Goal: Complete application form

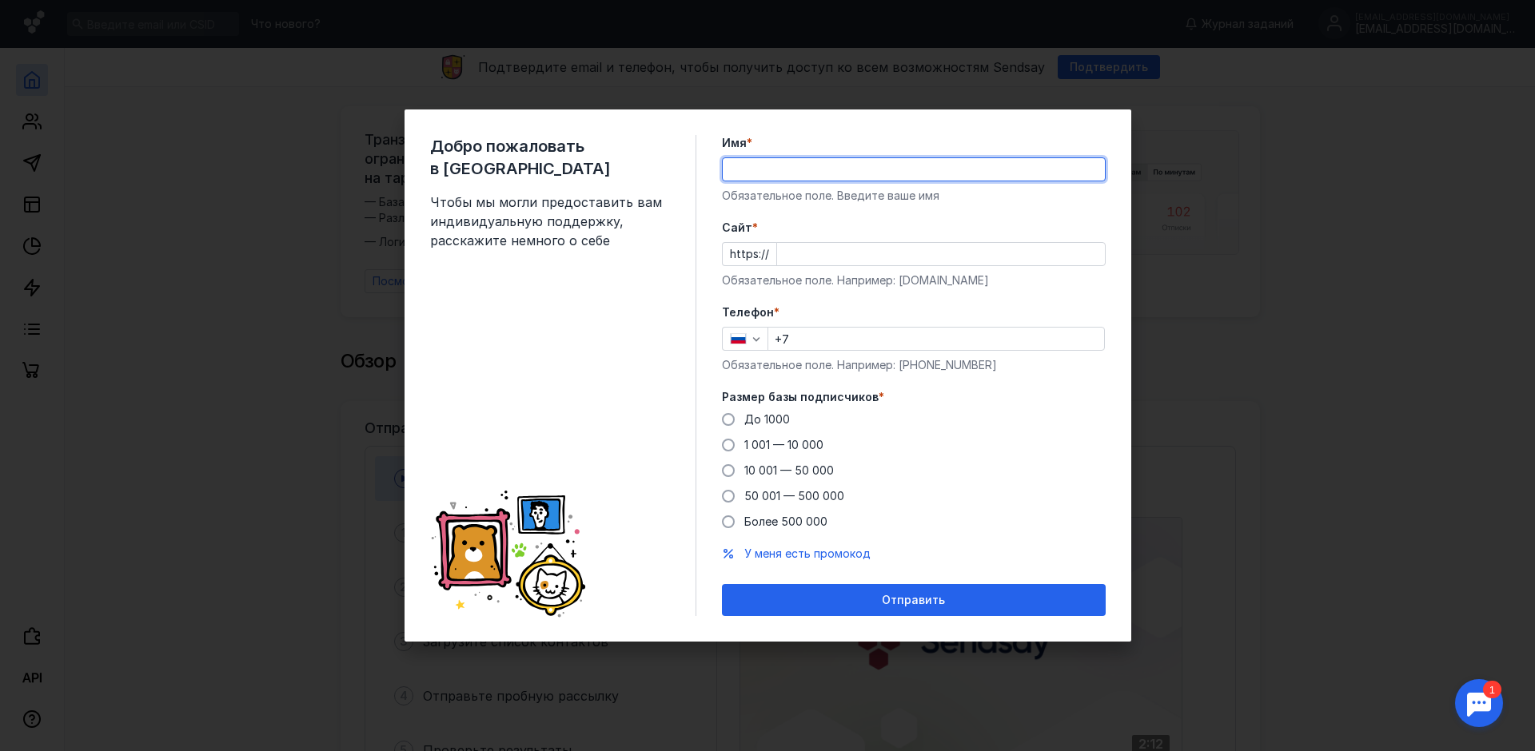
click at [742, 171] on input "Имя *" at bounding box center [914, 169] width 382 height 22
type input "[PERSON_NAME]"
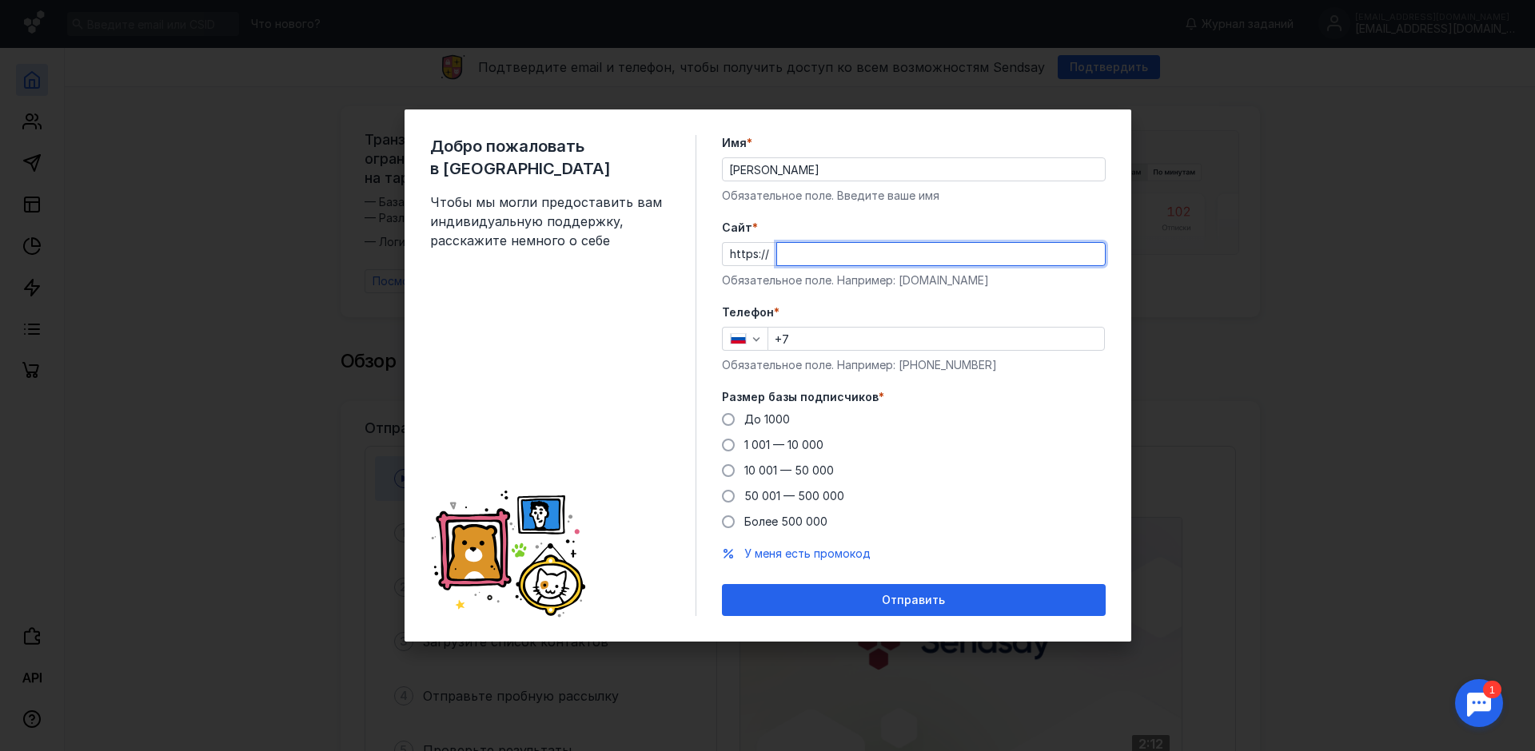
click at [783, 257] on input "Cайт *" at bounding box center [941, 254] width 328 height 22
type input "[DOMAIN_NAME]"
click at [794, 337] on input "+7" at bounding box center [936, 339] width 336 height 22
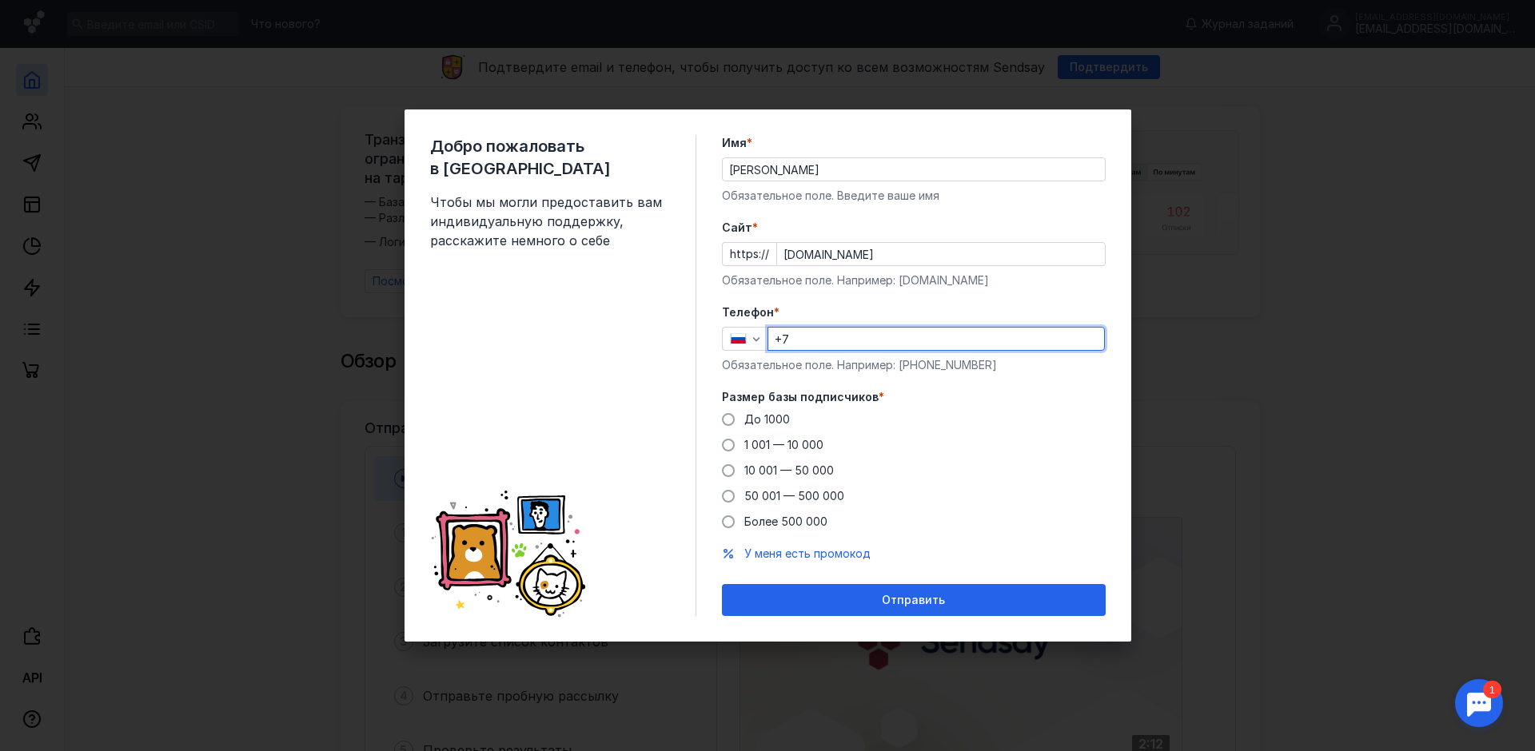
type input "[PHONE_NUMBER]"
click at [727, 422] on span at bounding box center [728, 419] width 13 height 13
click at [0, 0] on input "До 1000" at bounding box center [0, 0] width 0 height 0
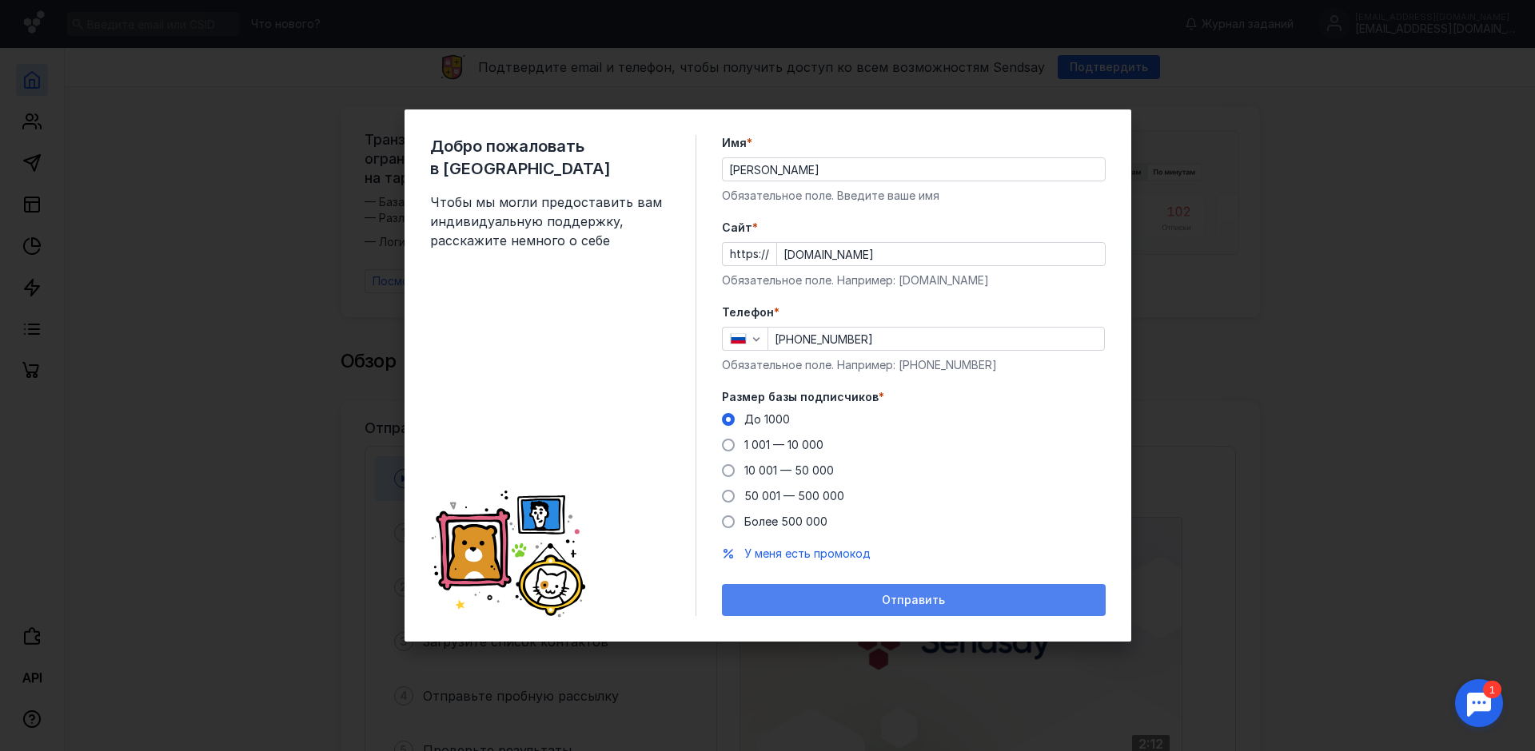
click at [916, 599] on span "Отправить" at bounding box center [913, 601] width 63 height 14
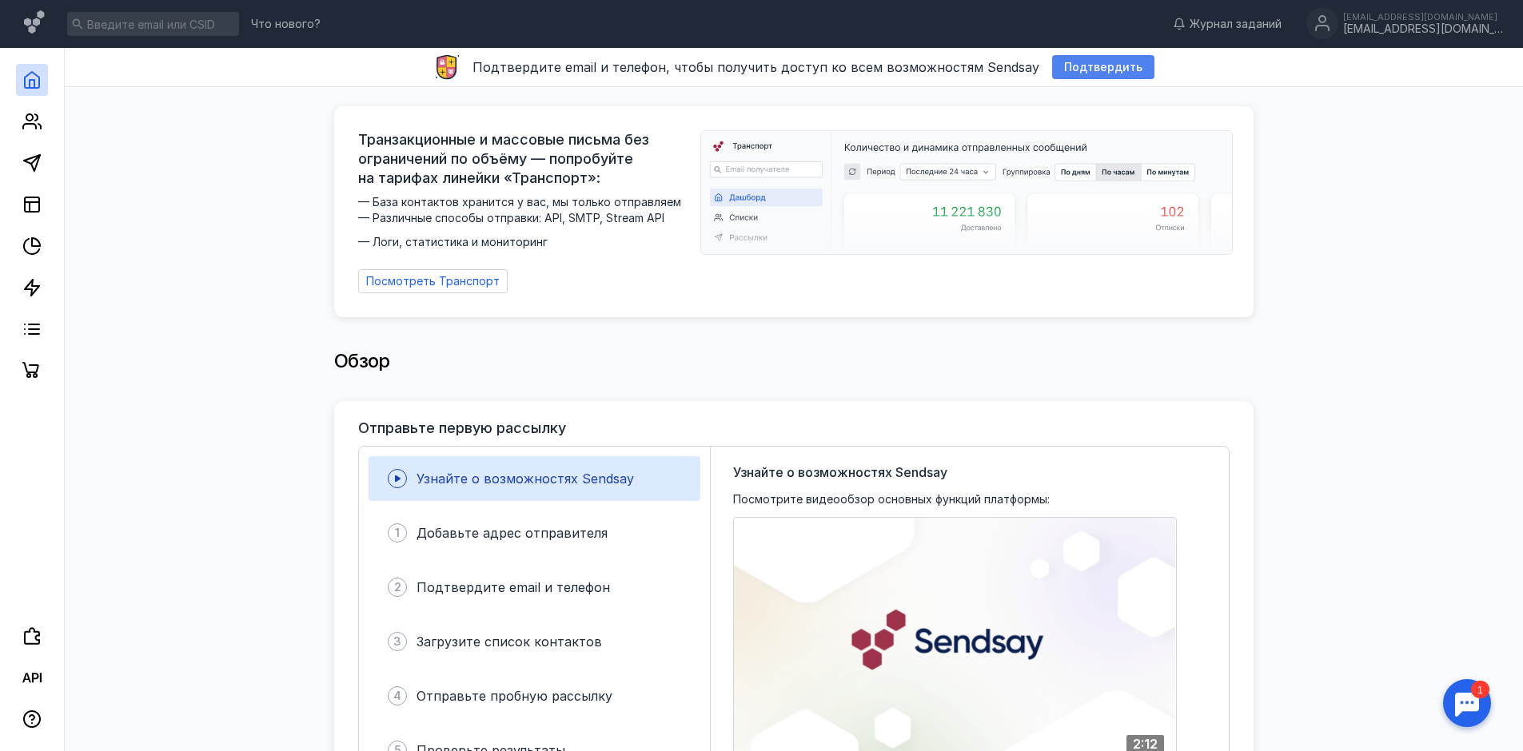
click at [1111, 73] on span "Подтвердить" at bounding box center [1103, 68] width 78 height 14
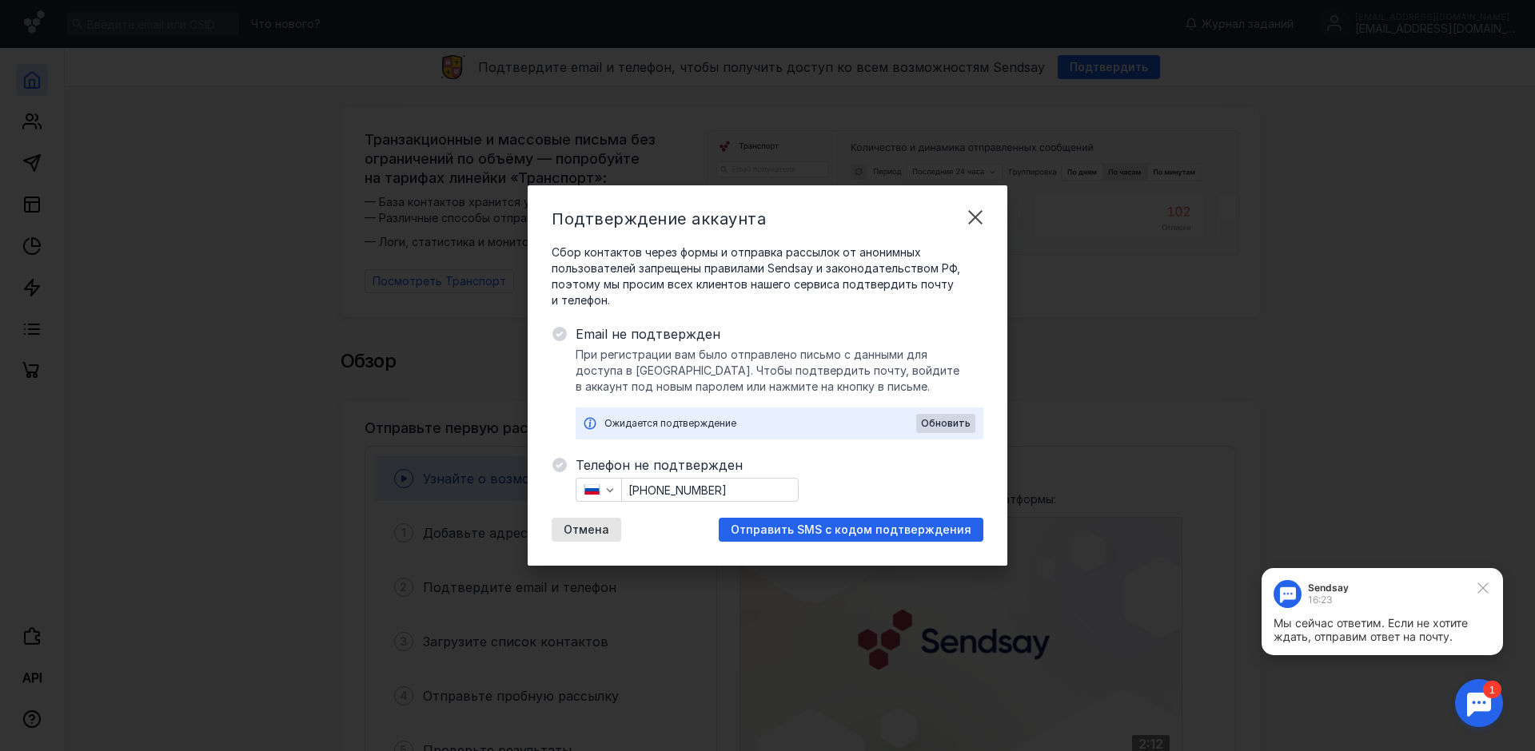
click at [1472, 696] on div at bounding box center [1479, 704] width 50 height 50
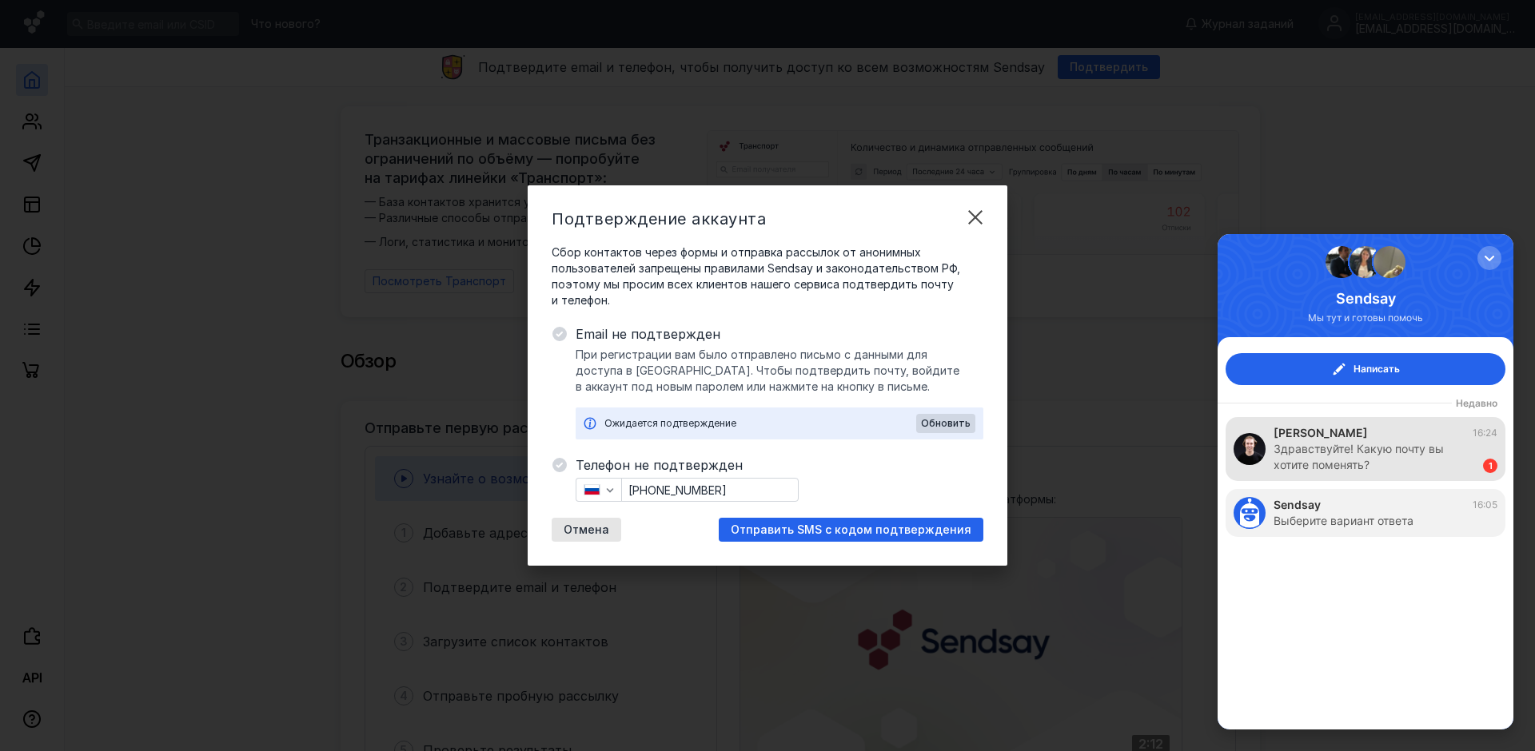
click at [1344, 465] on div "Здравствуйте! Какую почту вы хотите поменять?" at bounding box center [1369, 457] width 193 height 32
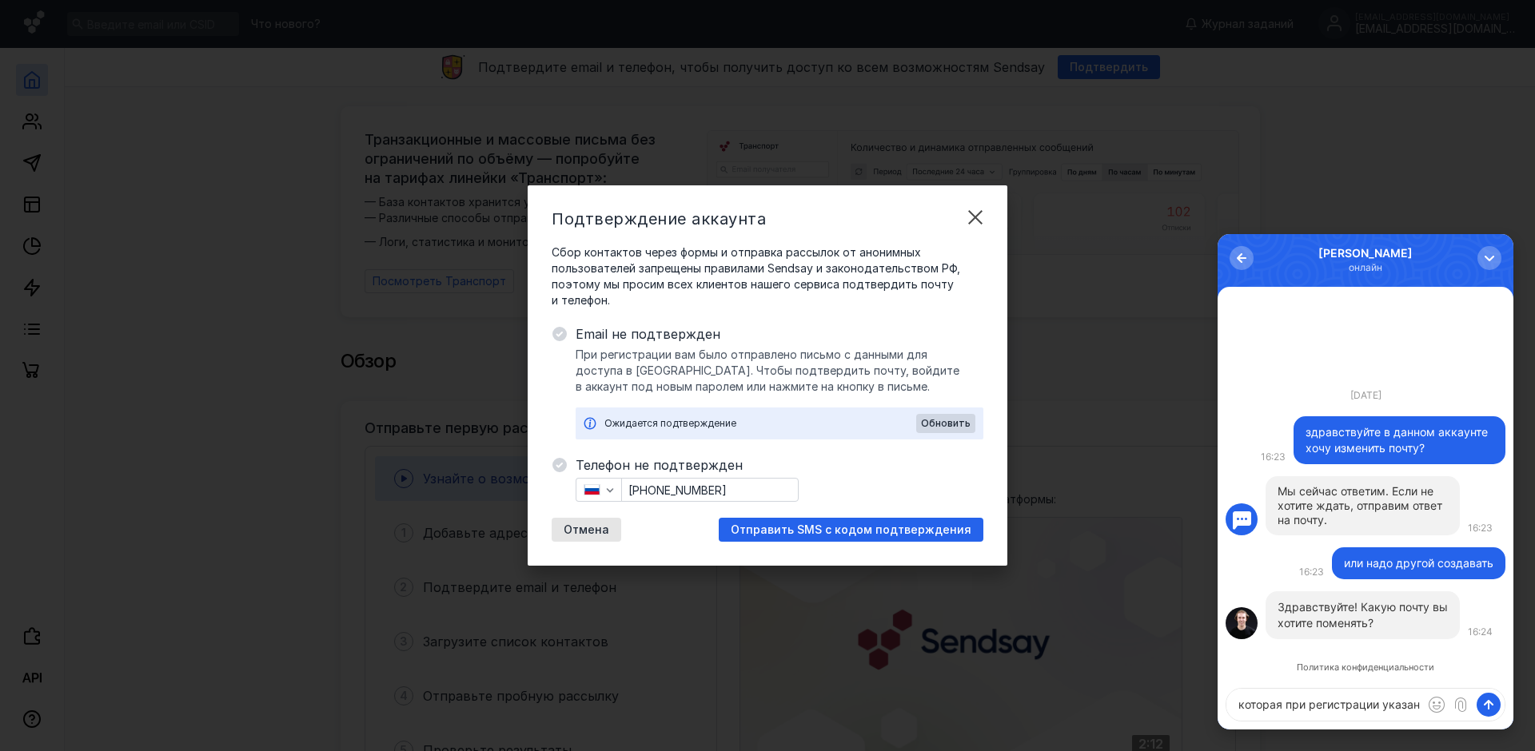
type textarea "которая при регистрации указана"
